Goal: Information Seeking & Learning: Learn about a topic

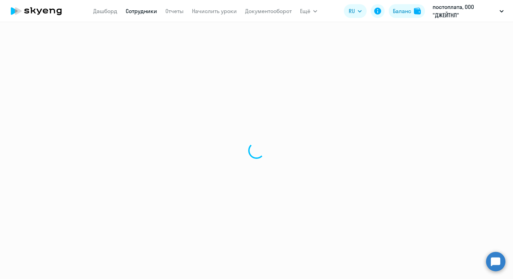
select select "30"
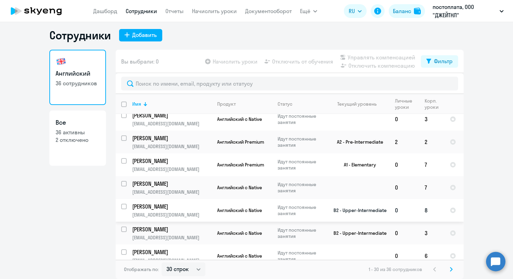
scroll to position [531, 0]
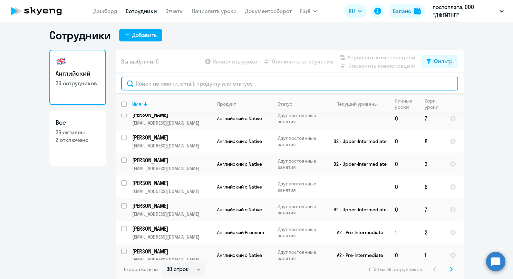
click at [213, 84] on input "text" at bounding box center [289, 84] width 337 height 14
type input "g"
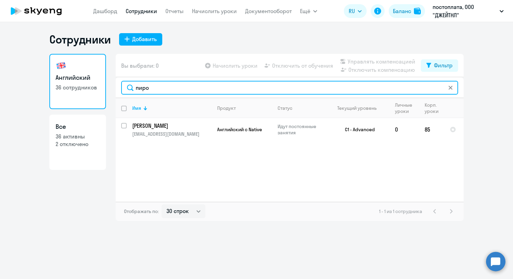
scroll to position [0, 0]
type input "пиро"
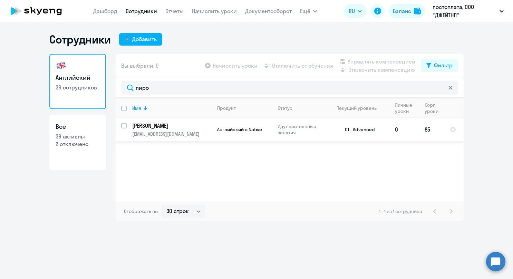
click at [190, 134] on p "[EMAIL_ADDRESS][DOMAIN_NAME]" at bounding box center [171, 134] width 79 height 6
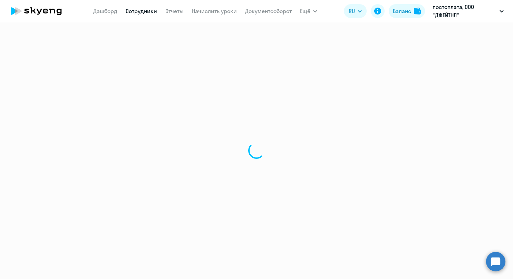
select select "english"
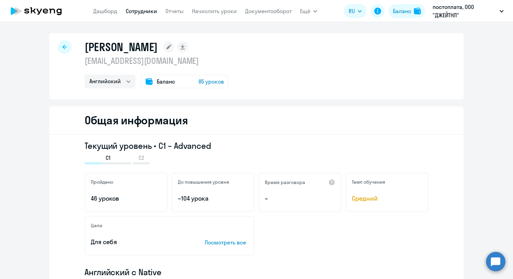
drag, startPoint x: 153, startPoint y: 146, endPoint x: 227, endPoint y: 144, distance: 73.6
click at [227, 144] on h3 "Текущий уровень • C1 – Advanced" at bounding box center [257, 145] width 344 height 11
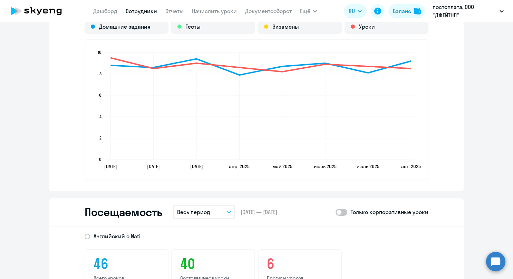
scroll to position [795, 0]
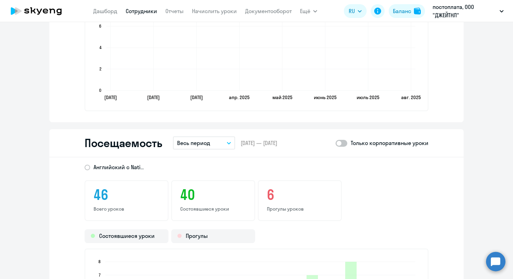
drag, startPoint x: 271, startPoint y: 197, endPoint x: 264, endPoint y: 197, distance: 6.6
click at [267, 197] on h3 "6" at bounding box center [300, 195] width 66 height 17
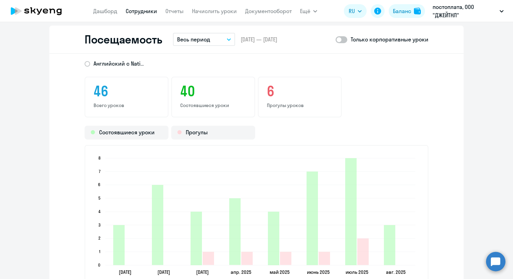
scroll to position [864, 0]
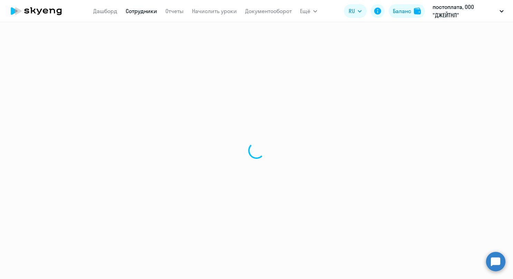
select select "30"
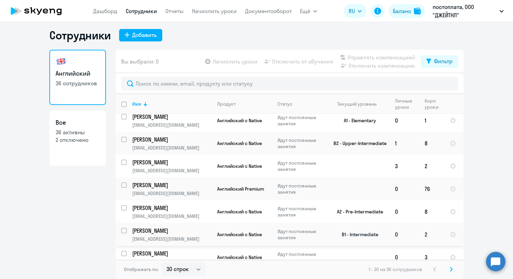
scroll to position [186, 0]
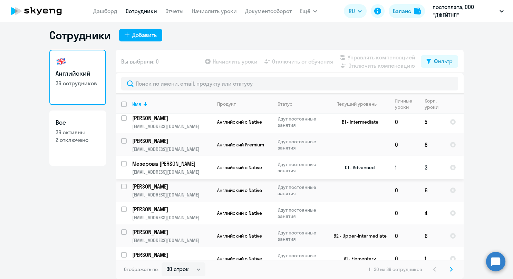
click at [184, 164] on p "Мезерова [PERSON_NAME]" at bounding box center [171, 164] width 78 height 8
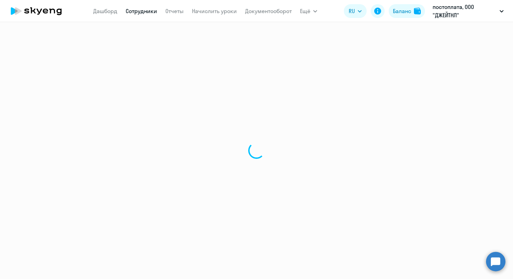
select select "english"
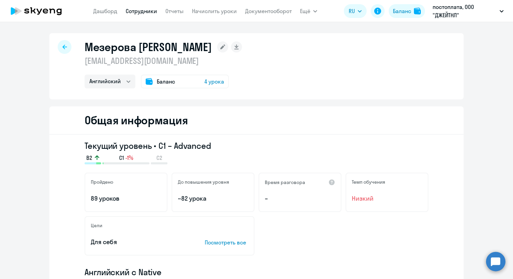
click at [60, 52] on div at bounding box center [65, 47] width 14 height 14
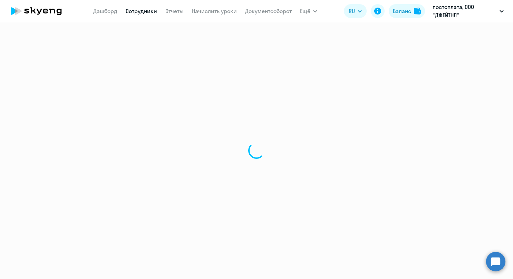
select select "30"
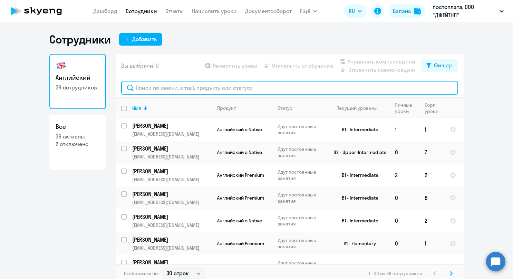
click at [270, 91] on input "text" at bounding box center [289, 88] width 337 height 14
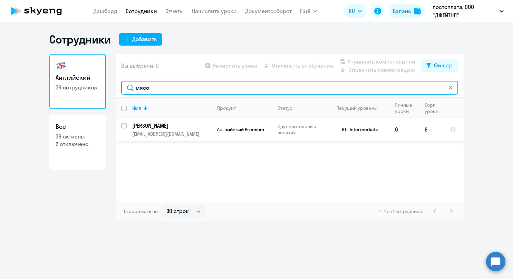
type input "мясо"
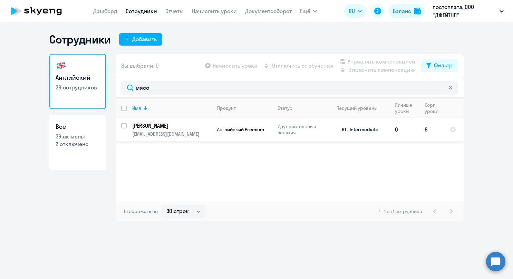
click at [180, 137] on p "[EMAIL_ADDRESS][DOMAIN_NAME]" at bounding box center [171, 134] width 79 height 6
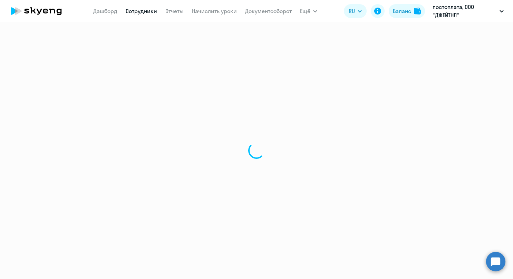
select select "english"
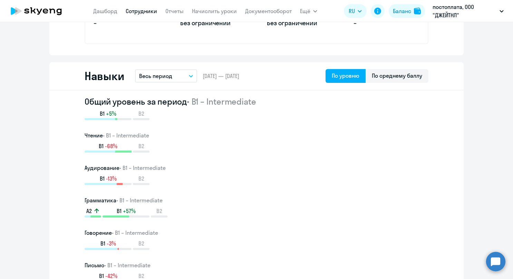
scroll to position [380, 0]
